Goal: Book appointment/travel/reservation

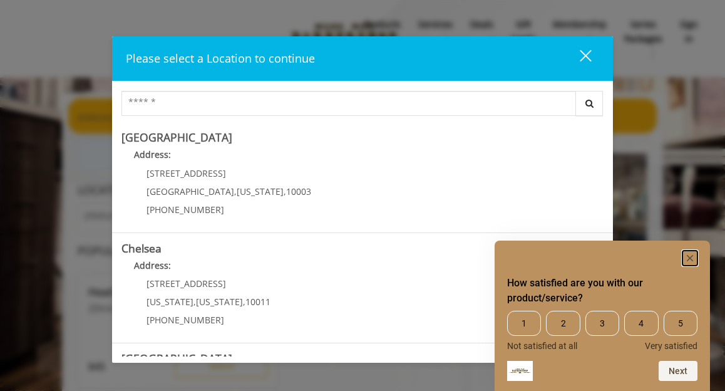
click at [689, 259] on icon "Hide survey" at bounding box center [690, 258] width 6 height 6
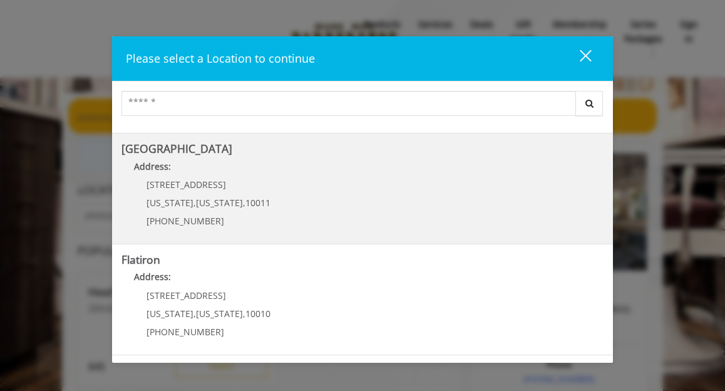
scroll to position [188, 0]
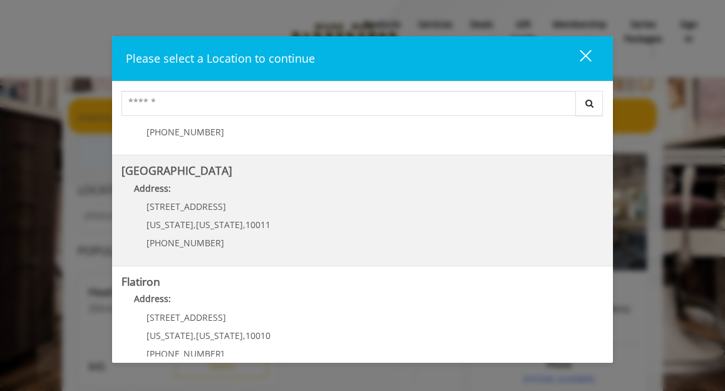
click at [368, 192] on Street "Address:" at bounding box center [363, 192] width 482 height 20
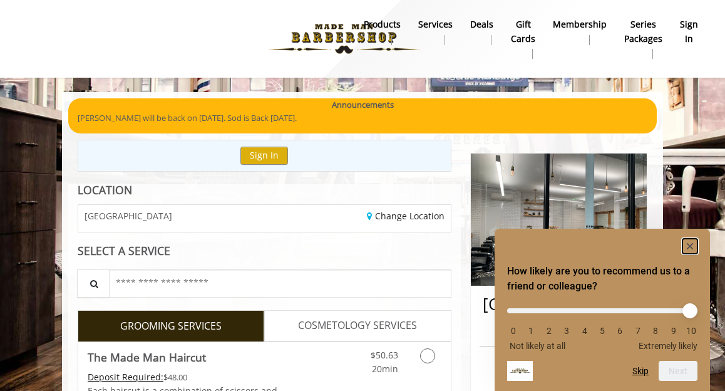
click at [688, 246] on icon "Hide survey" at bounding box center [690, 246] width 6 height 6
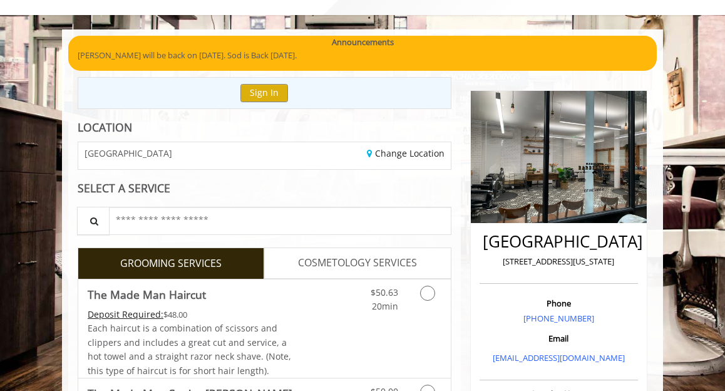
scroll to position [125, 0]
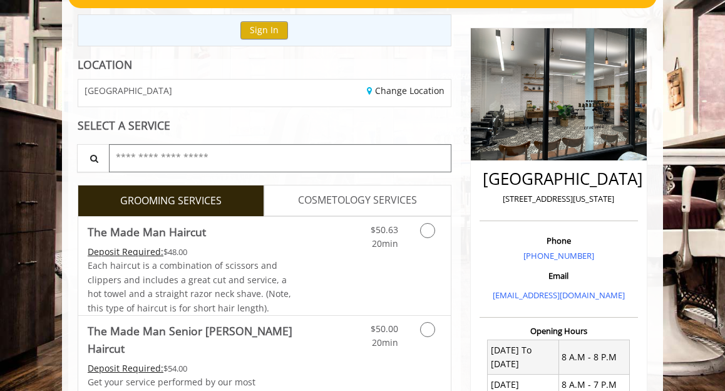
click at [204, 155] on input "text" at bounding box center [280, 158] width 343 height 28
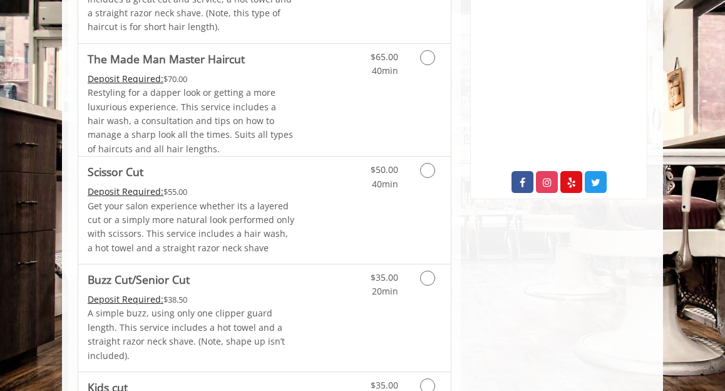
scroll to position [564, 0]
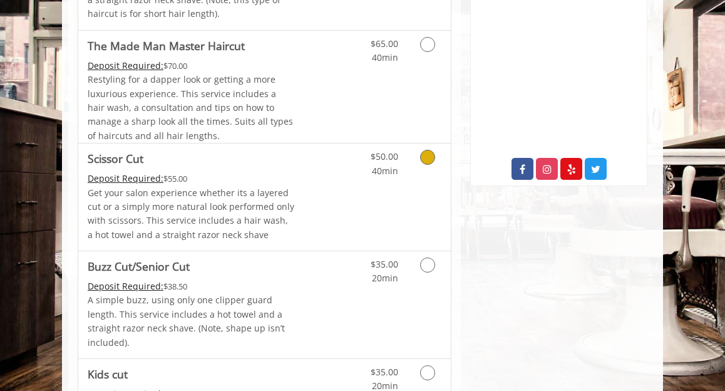
click at [424, 152] on link "Grooming services" at bounding box center [429, 160] width 24 height 34
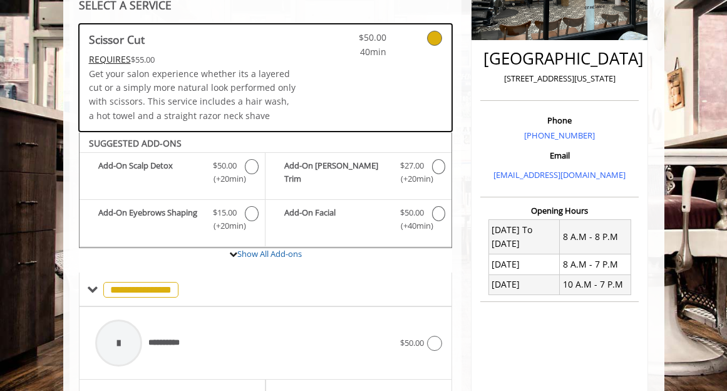
scroll to position [496, 0]
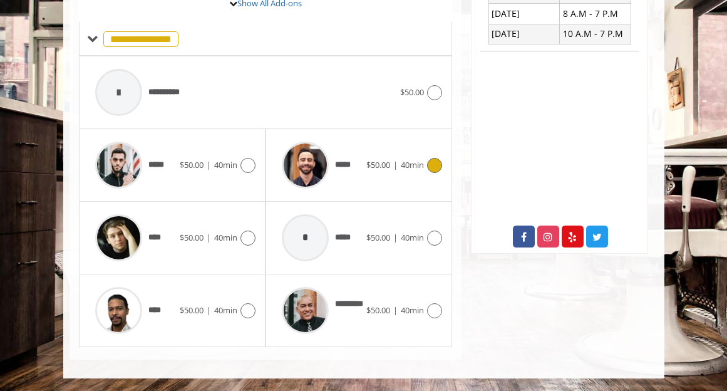
click at [432, 165] on icon at bounding box center [434, 165] width 15 height 15
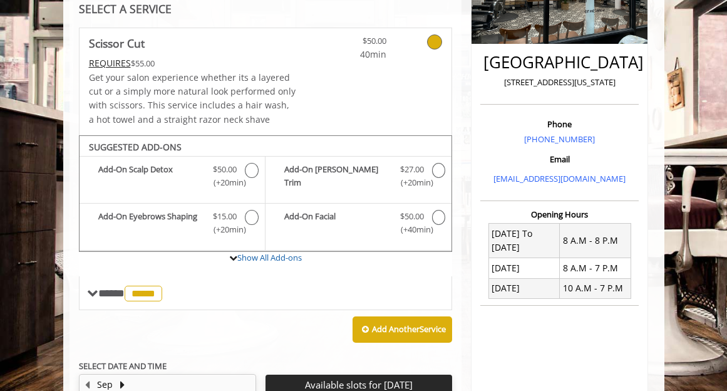
scroll to position [241, 0]
